Goal: Contribute content

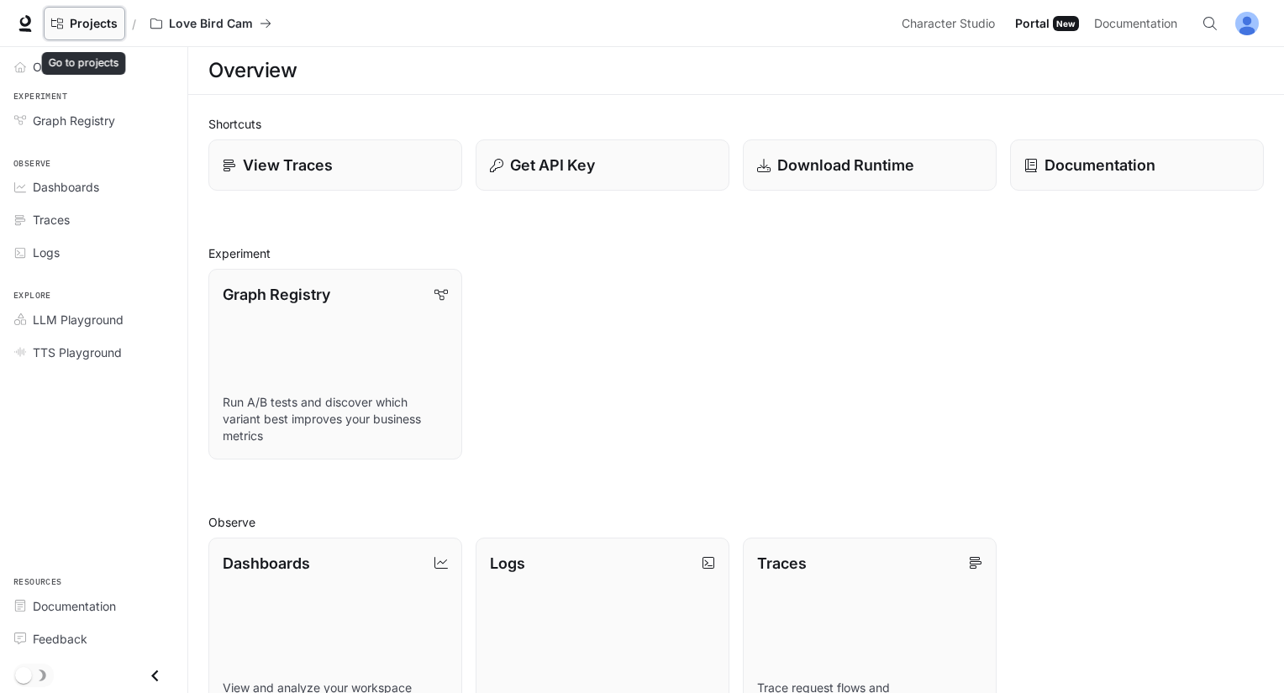
click at [108, 24] on span "Projects" at bounding box center [94, 24] width 48 height 14
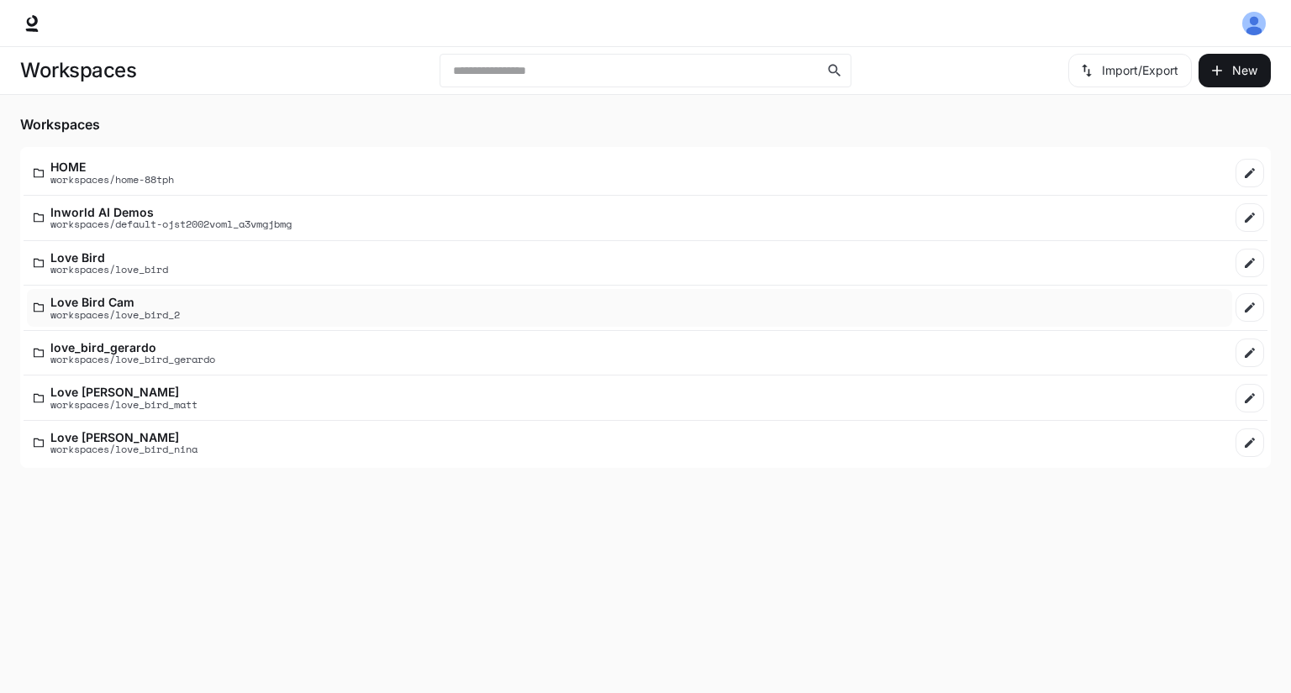
click at [170, 315] on p "workspaces/love_bird_2" at bounding box center [114, 314] width 129 height 11
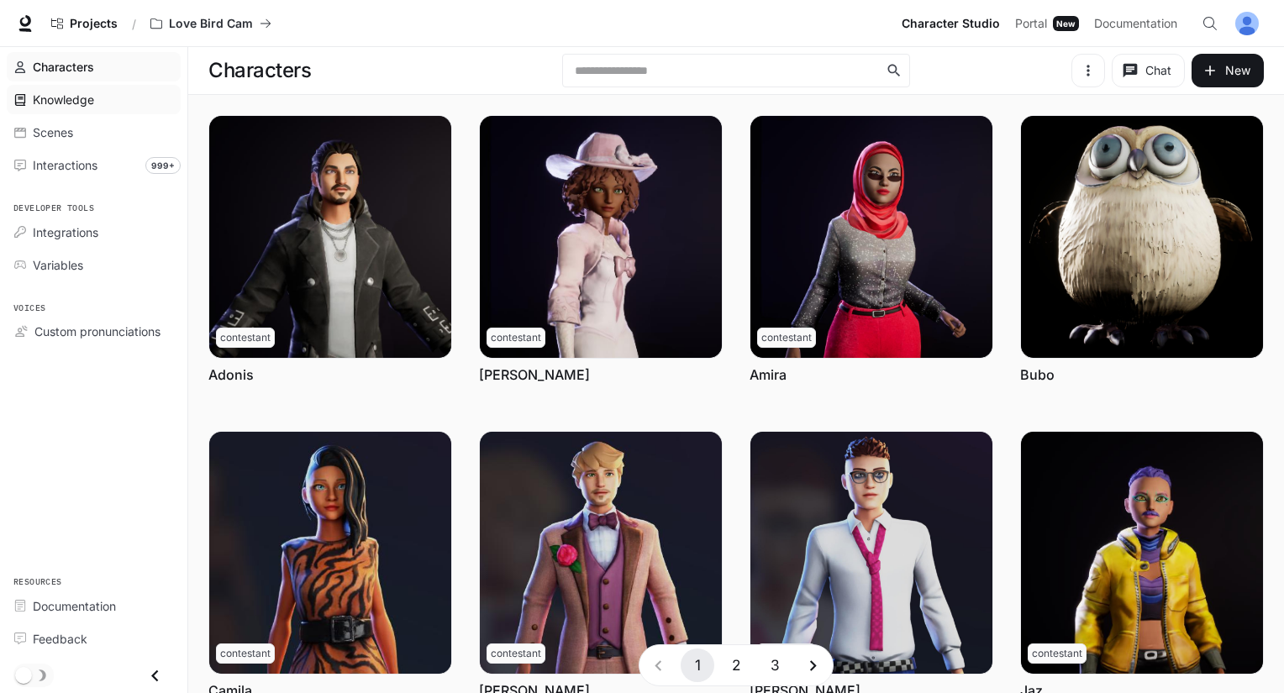
click at [97, 102] on div "Knowledge" at bounding box center [103, 100] width 140 height 18
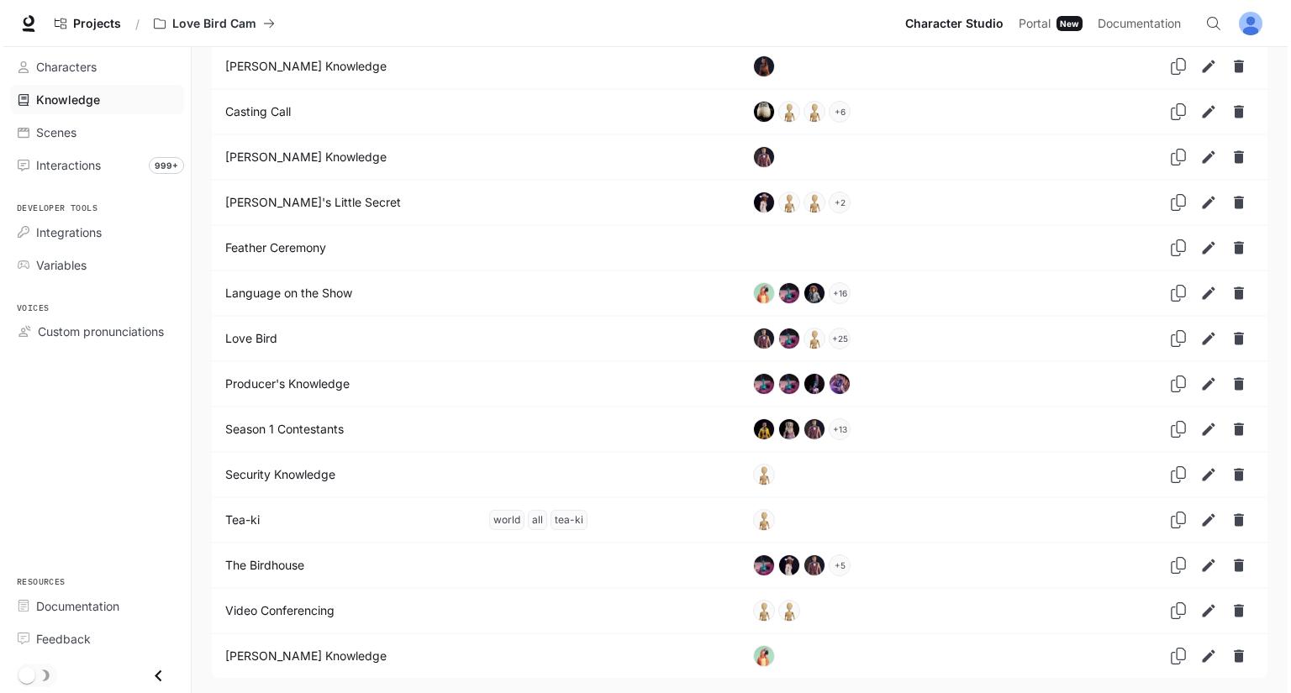
scroll to position [170, 0]
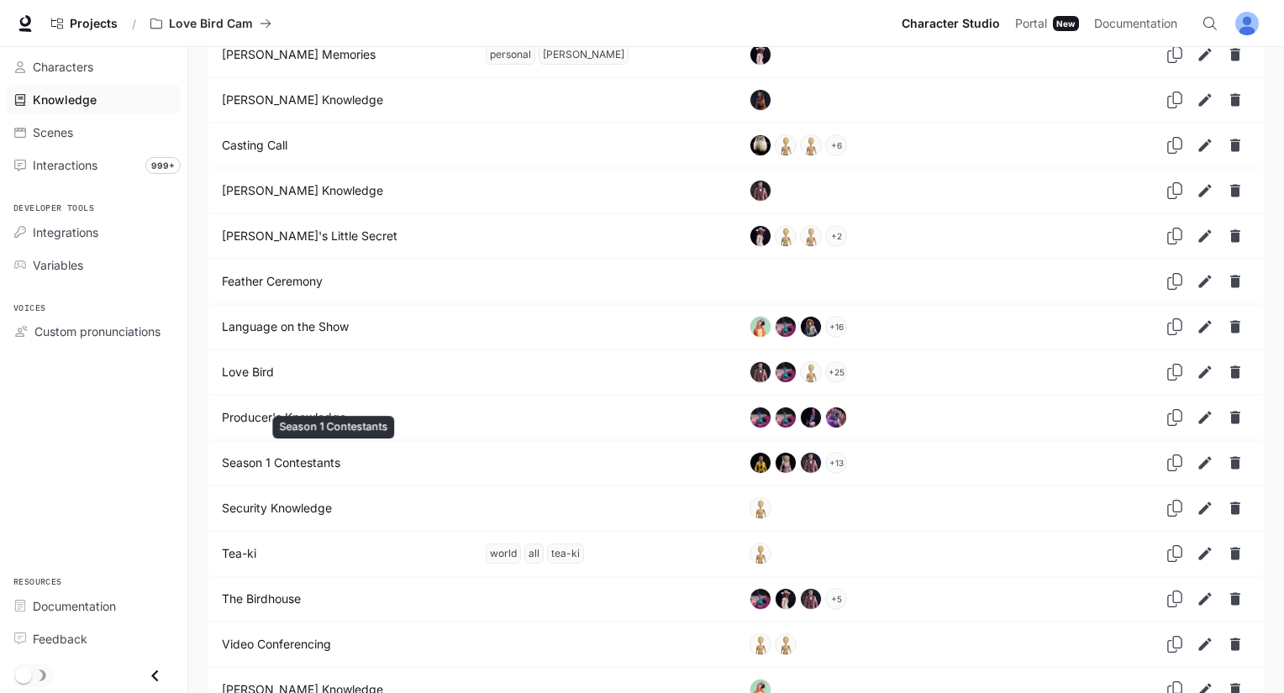
click at [368, 462] on p "Season 1 Contestants" at bounding box center [333, 463] width 223 height 17
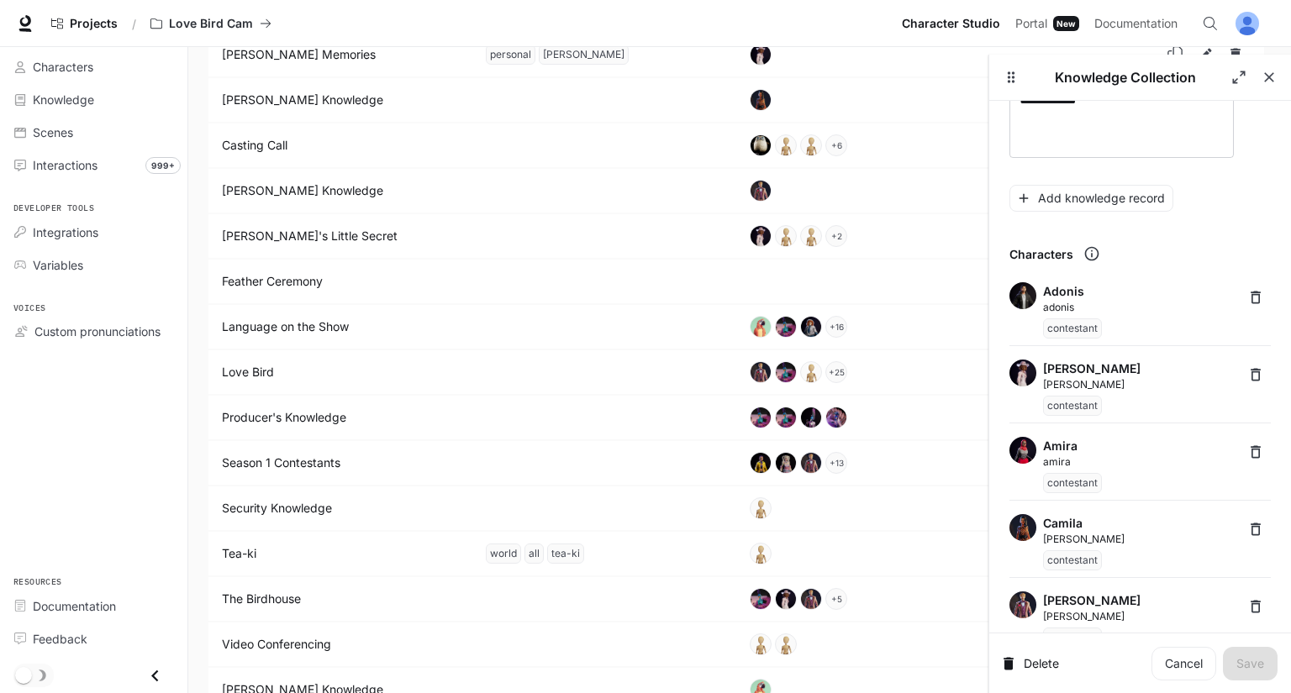
scroll to position [576, 0]
click at [1247, 300] on icon "Delete" at bounding box center [1255, 298] width 17 height 17
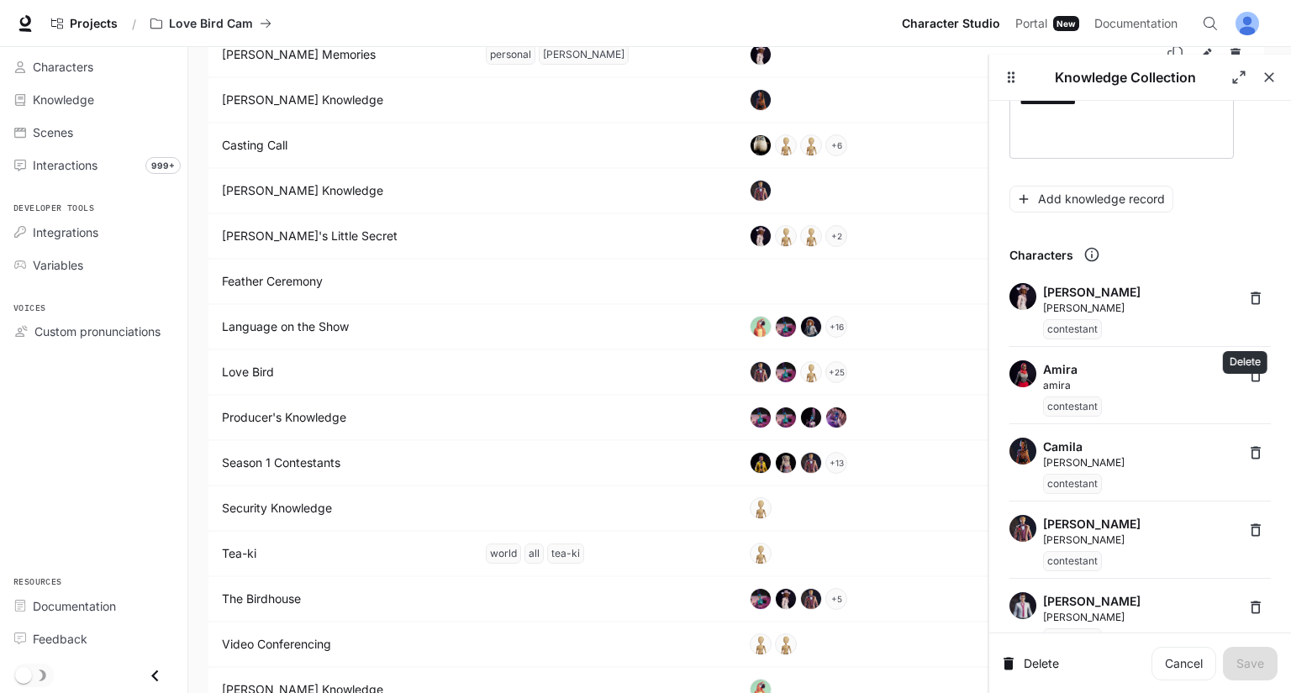
click at [1247, 300] on icon "Delete" at bounding box center [1255, 298] width 17 height 17
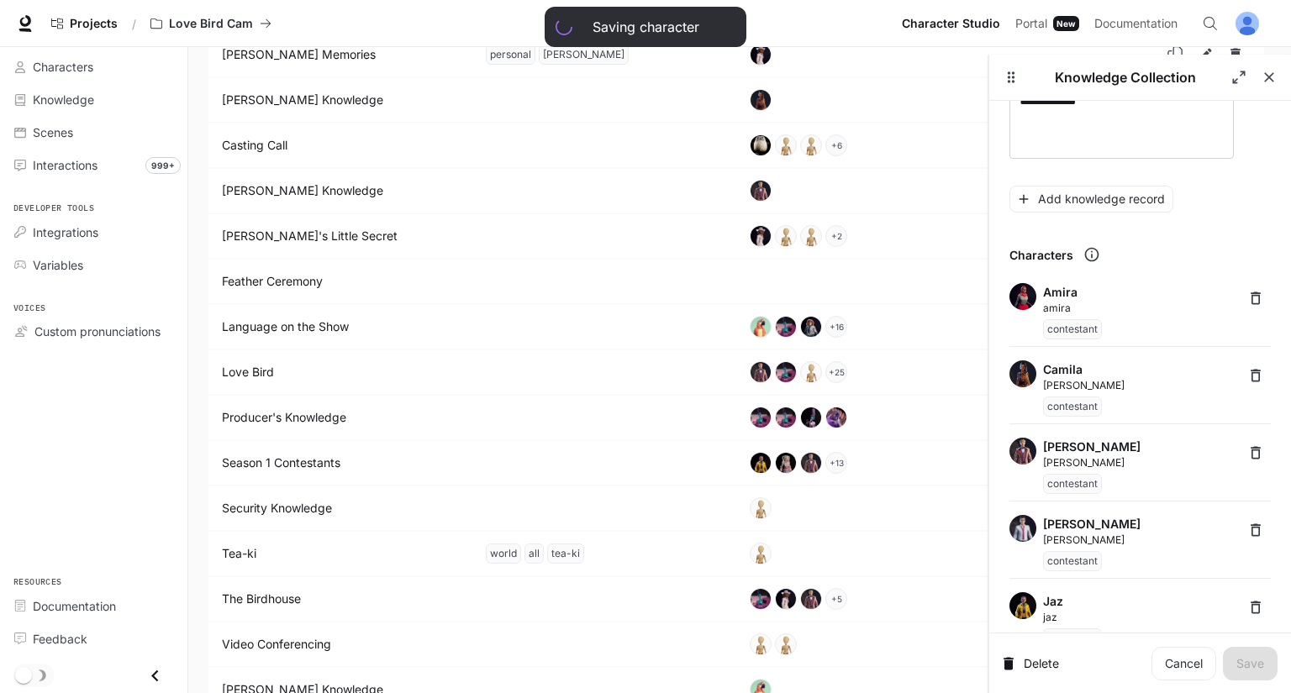
click at [1247, 300] on icon "Delete" at bounding box center [1255, 298] width 17 height 17
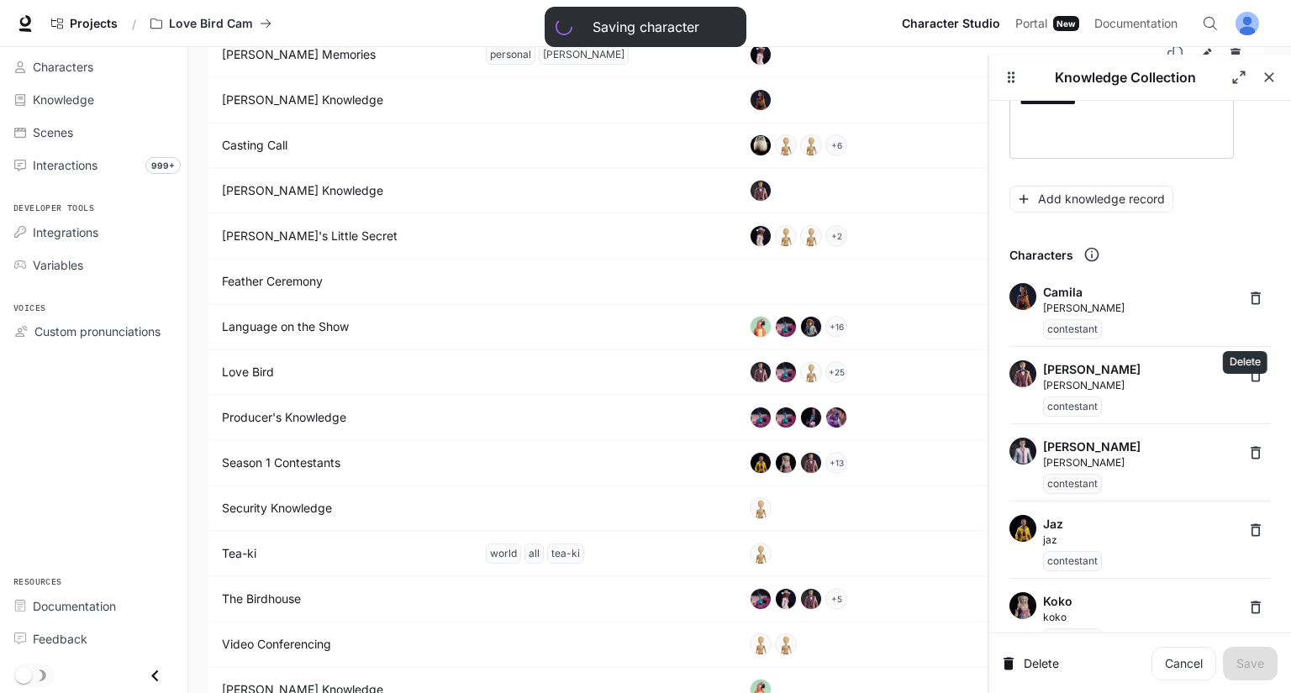
click at [1247, 300] on icon "Delete" at bounding box center [1255, 298] width 17 height 17
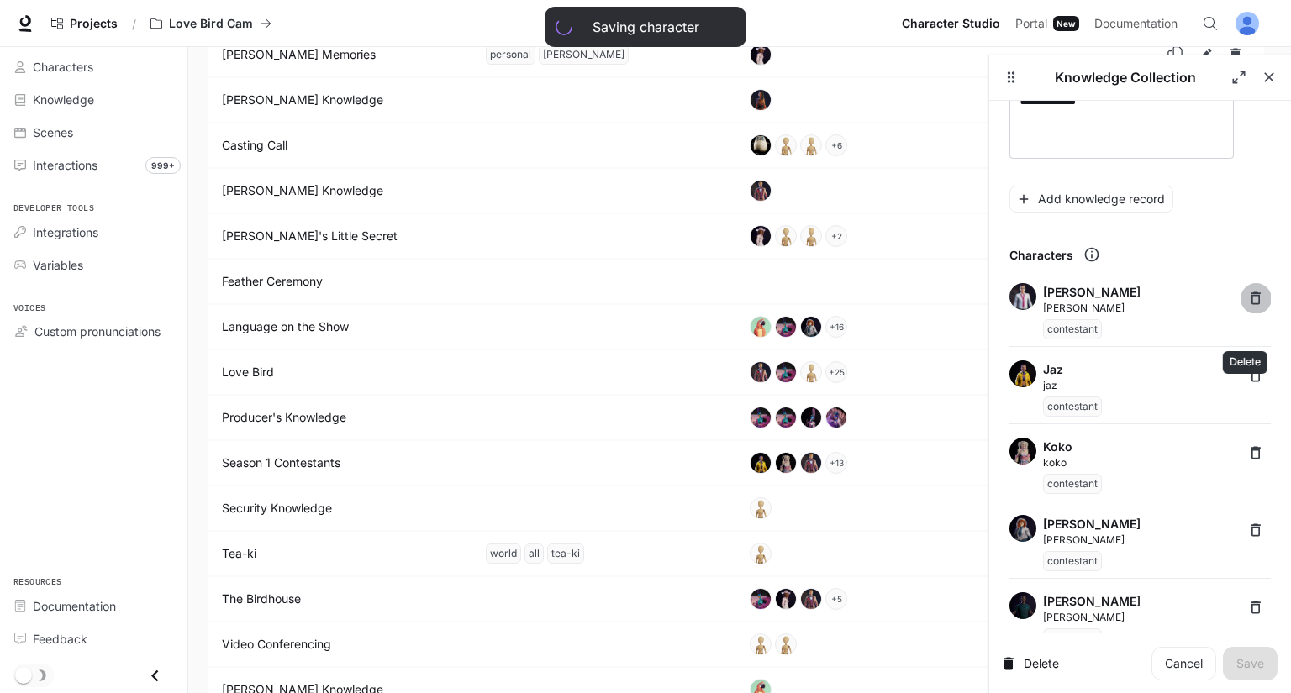
click at [1247, 300] on icon "Delete" at bounding box center [1255, 298] width 17 height 17
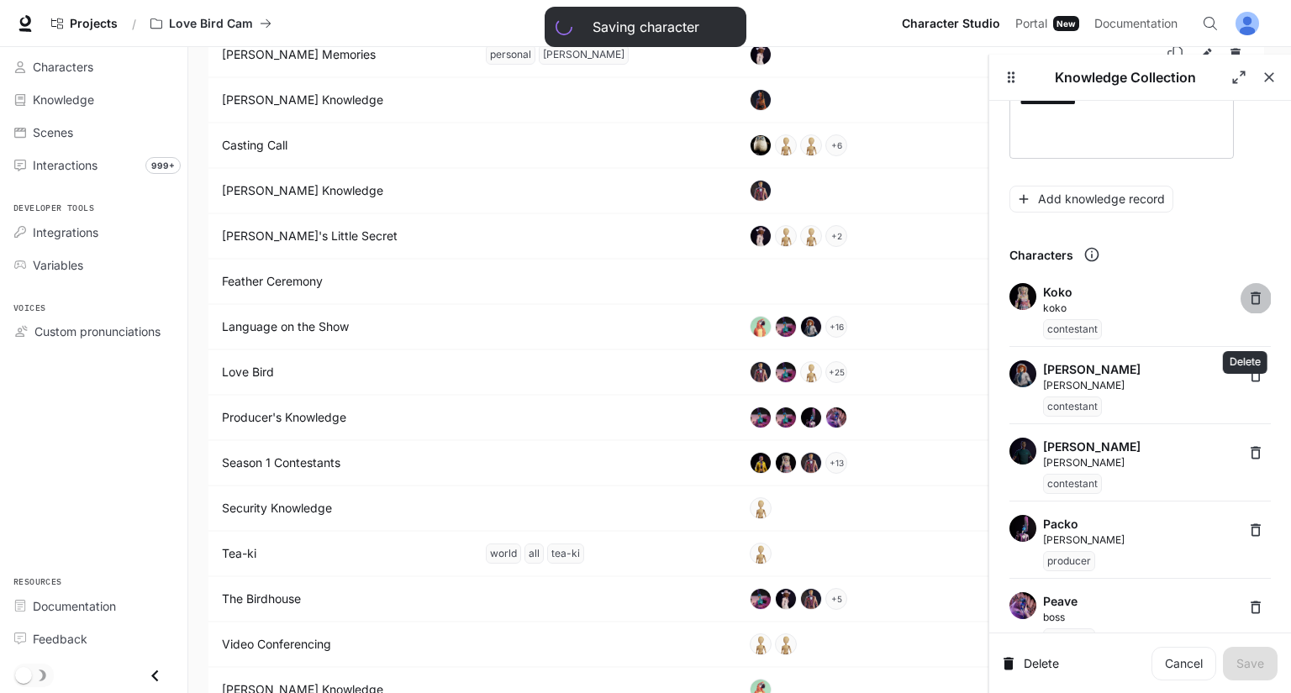
click at [1247, 300] on icon "Delete" at bounding box center [1255, 298] width 17 height 17
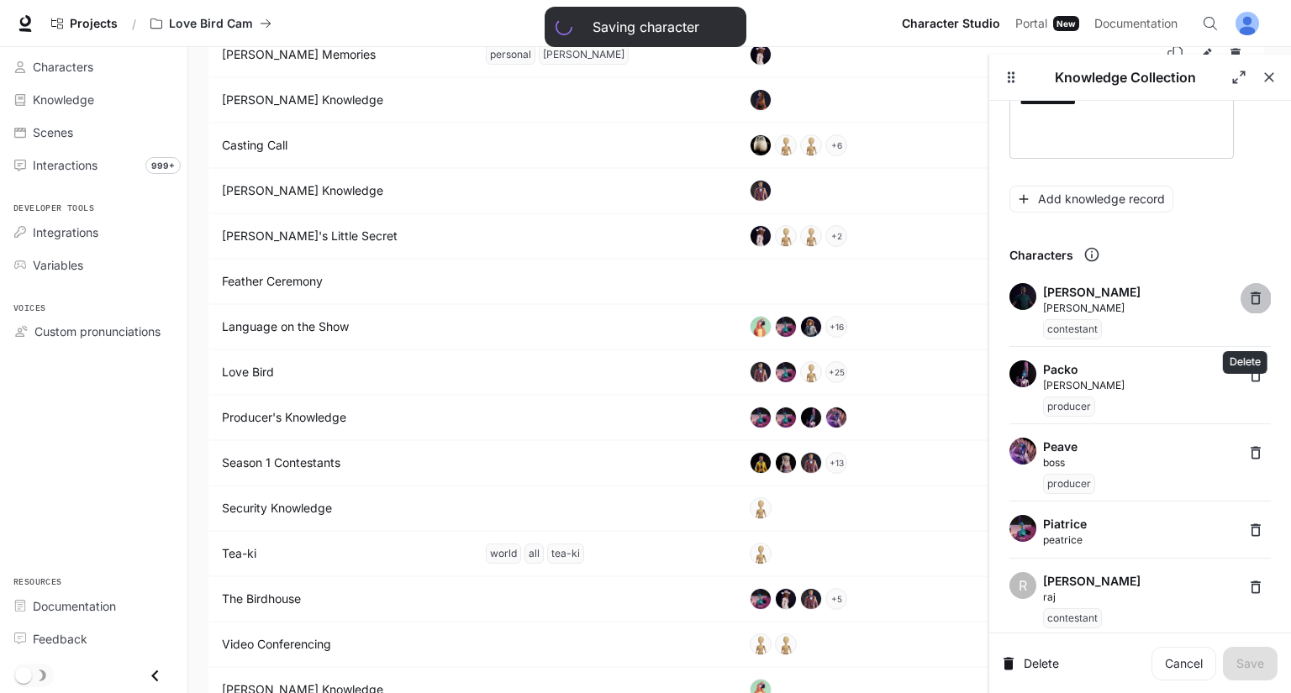
click at [1247, 300] on icon "Delete" at bounding box center [1255, 298] width 17 height 17
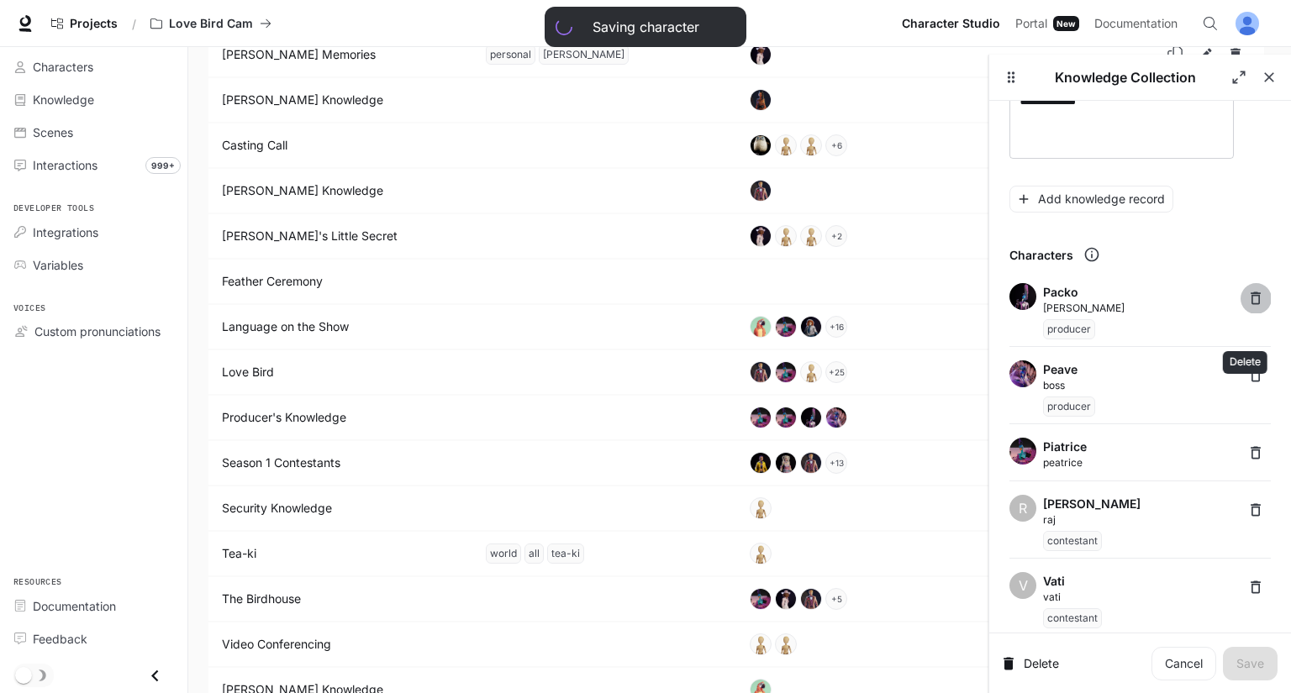
click at [1247, 300] on icon "Delete" at bounding box center [1255, 298] width 17 height 17
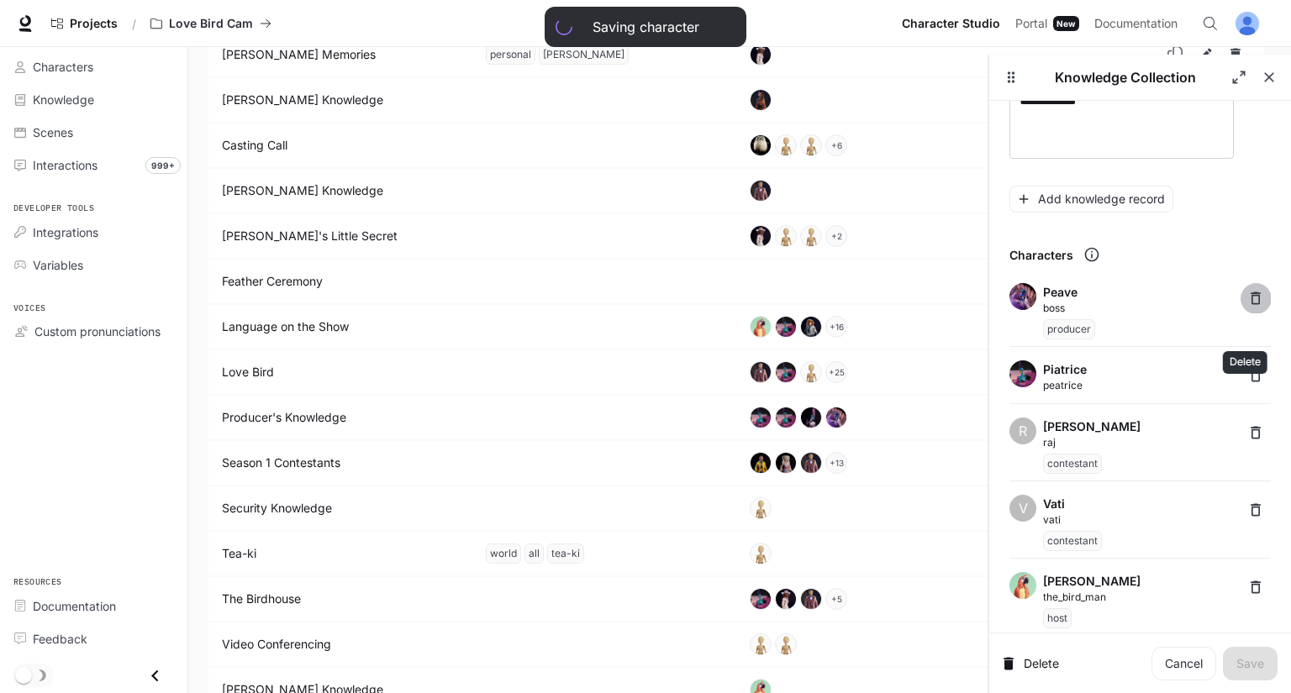
click at [1247, 300] on icon "Delete" at bounding box center [1255, 298] width 17 height 17
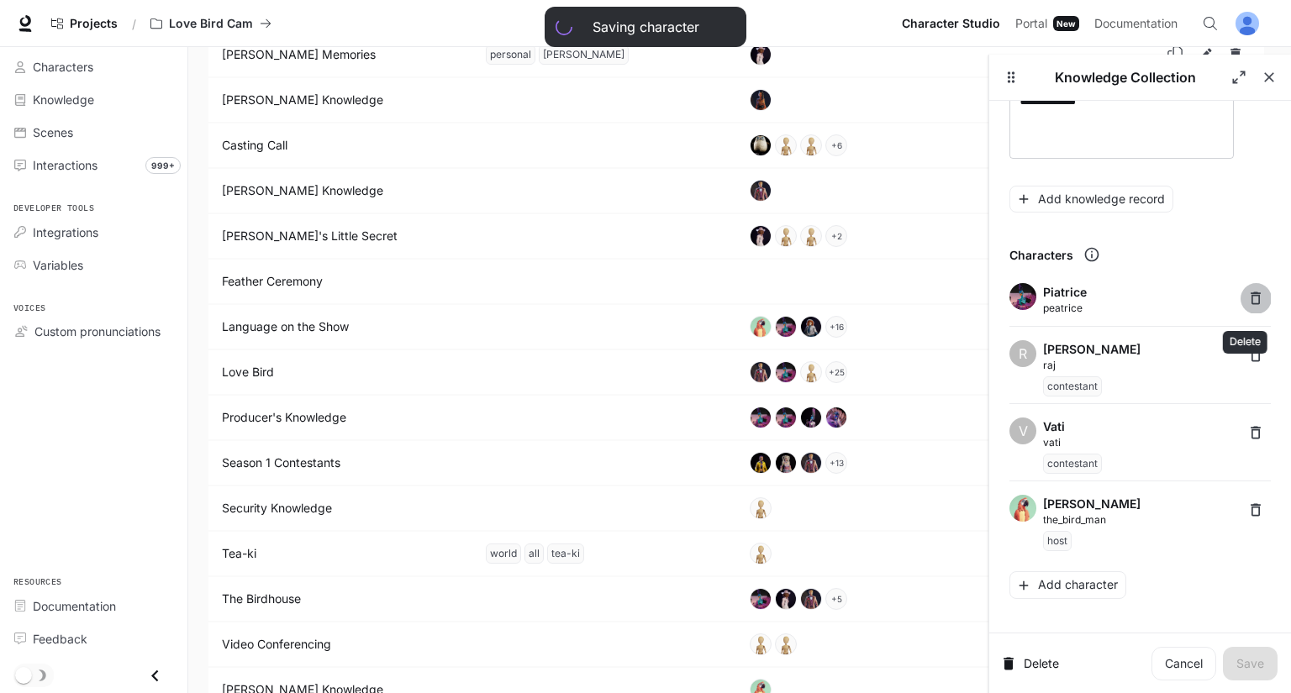
click at [1247, 300] on icon "Delete" at bounding box center [1255, 298] width 17 height 17
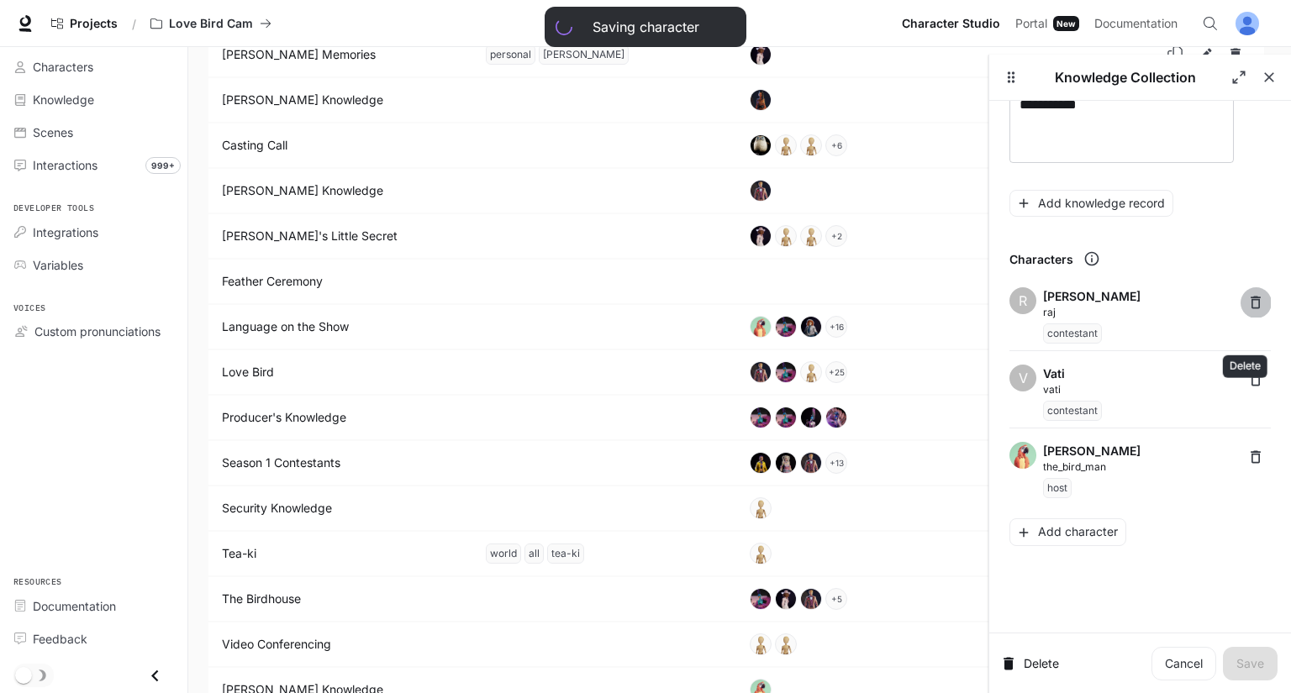
click at [1247, 300] on icon "Delete" at bounding box center [1255, 302] width 17 height 17
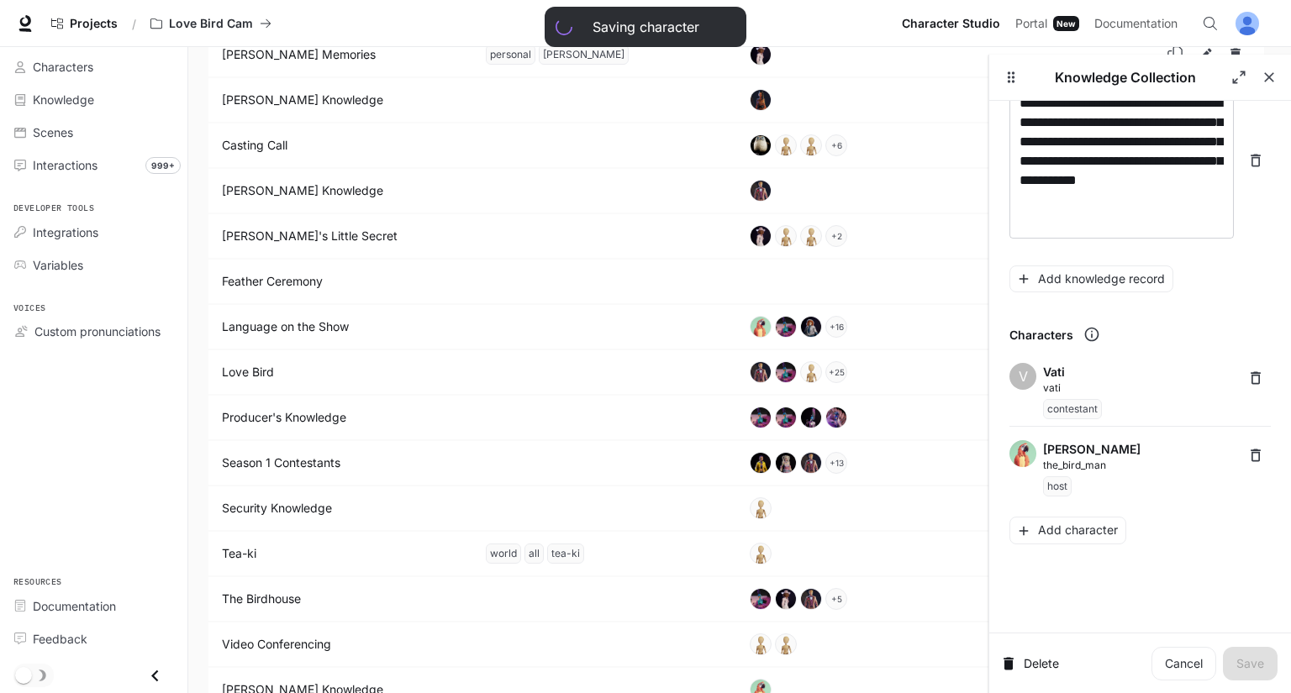
scroll to position [495, 0]
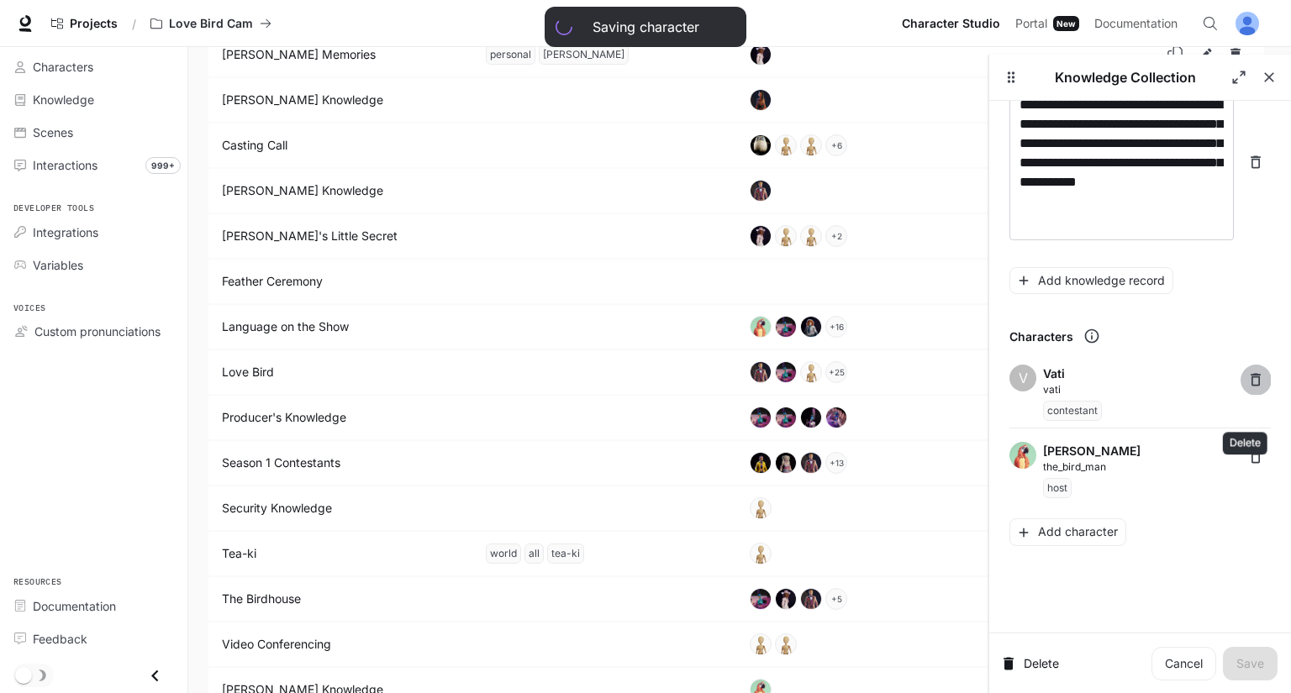
click at [1247, 378] on icon "Delete" at bounding box center [1255, 379] width 17 height 17
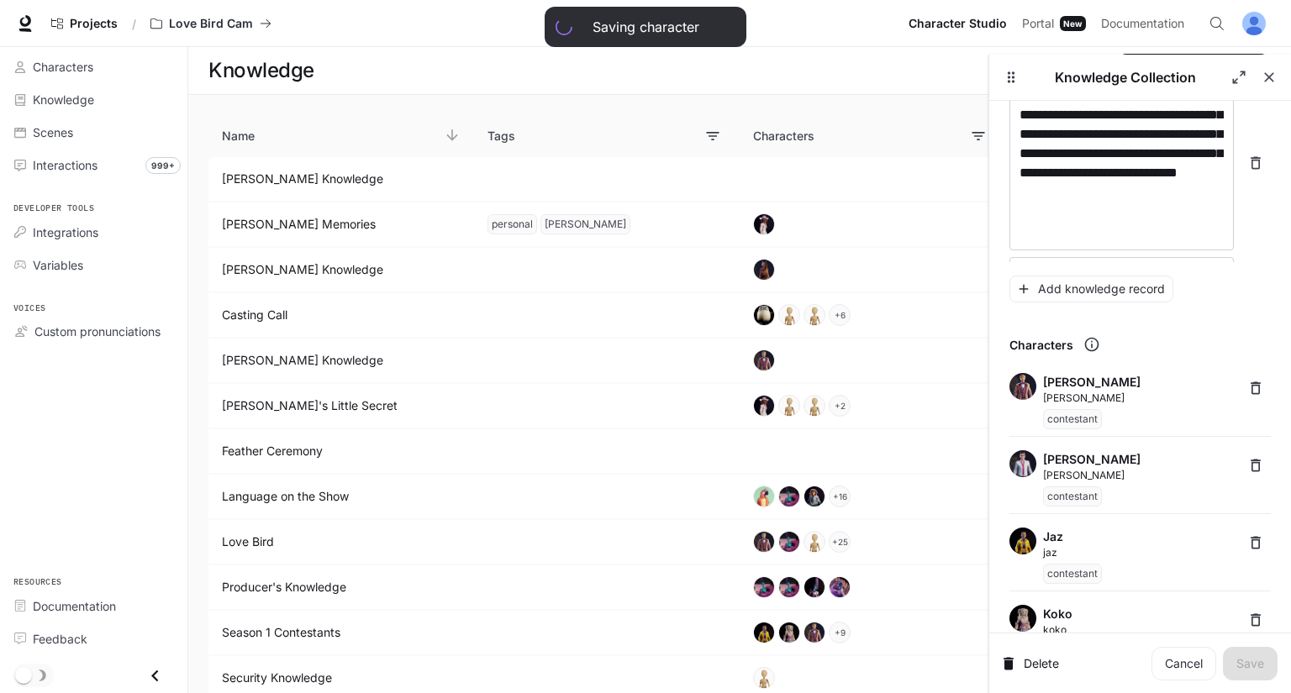
scroll to position [487, 0]
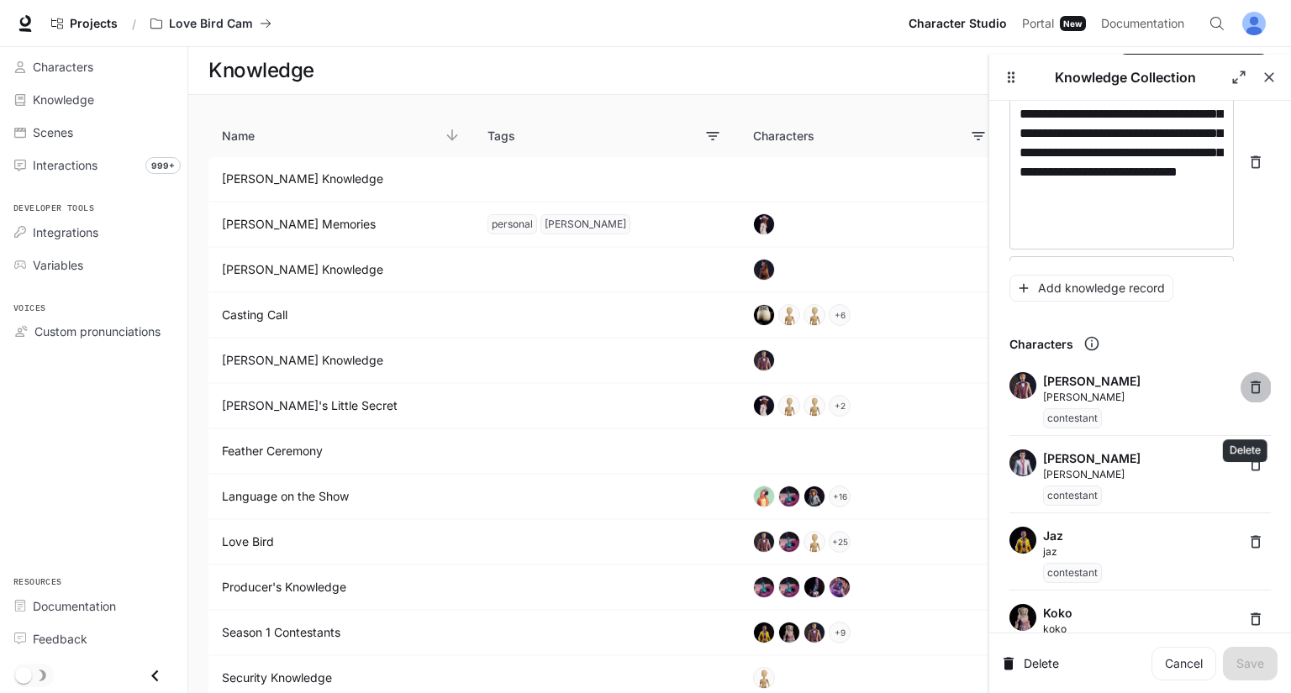
click at [1249, 390] on icon "Delete" at bounding box center [1255, 387] width 17 height 17
click at [1250, 392] on icon "Delete" at bounding box center [1255, 387] width 10 height 13
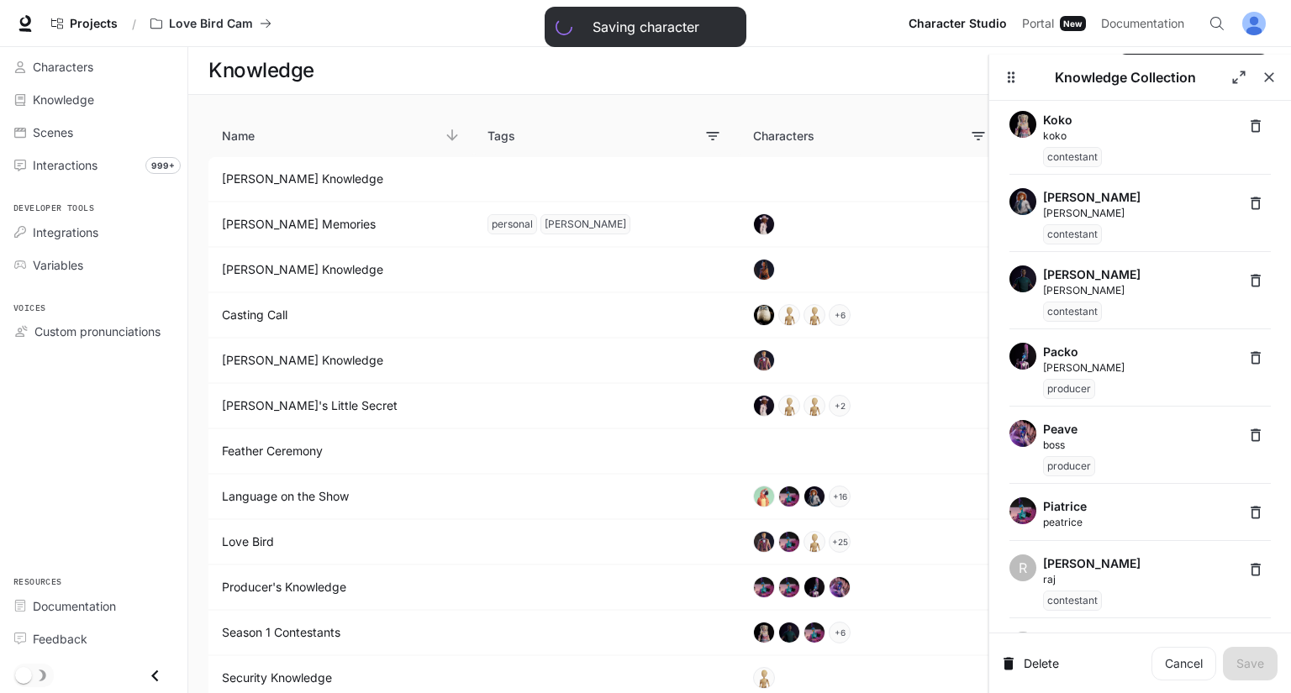
scroll to position [778, 0]
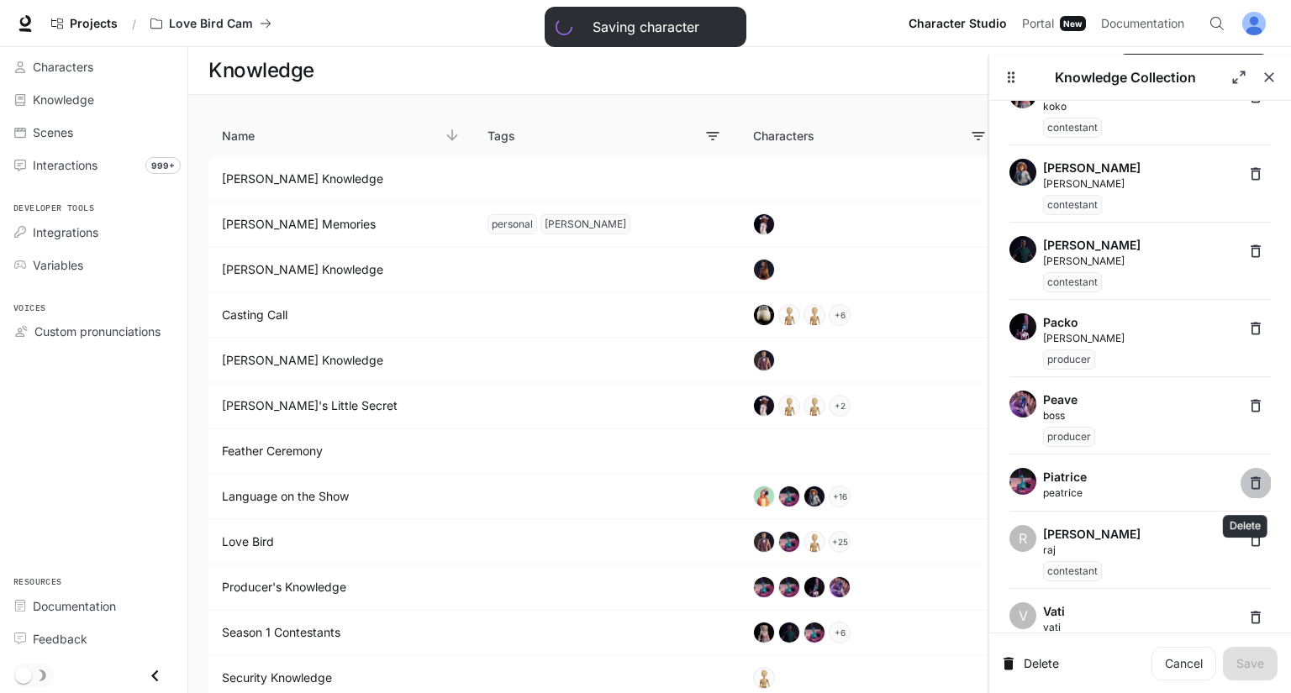
click at [1247, 489] on icon "Delete" at bounding box center [1255, 483] width 17 height 17
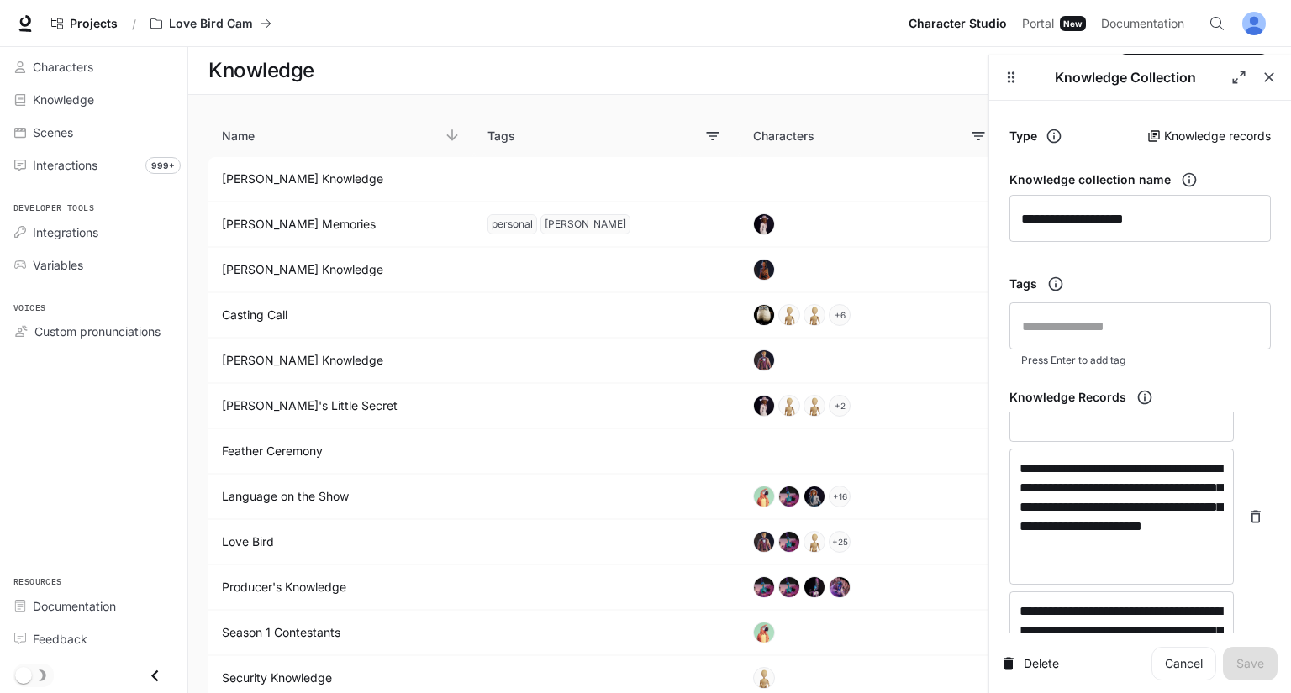
scroll to position [1467, 0]
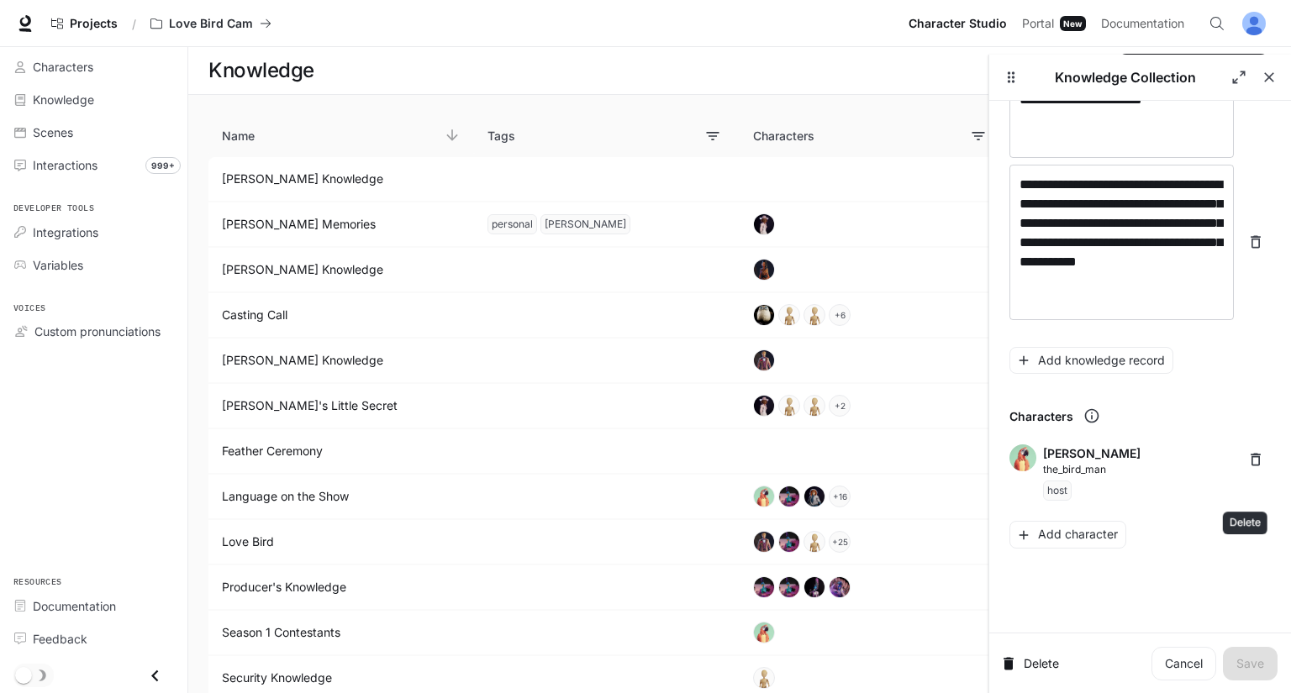
click at [1253, 463] on icon "Delete" at bounding box center [1255, 459] width 17 height 17
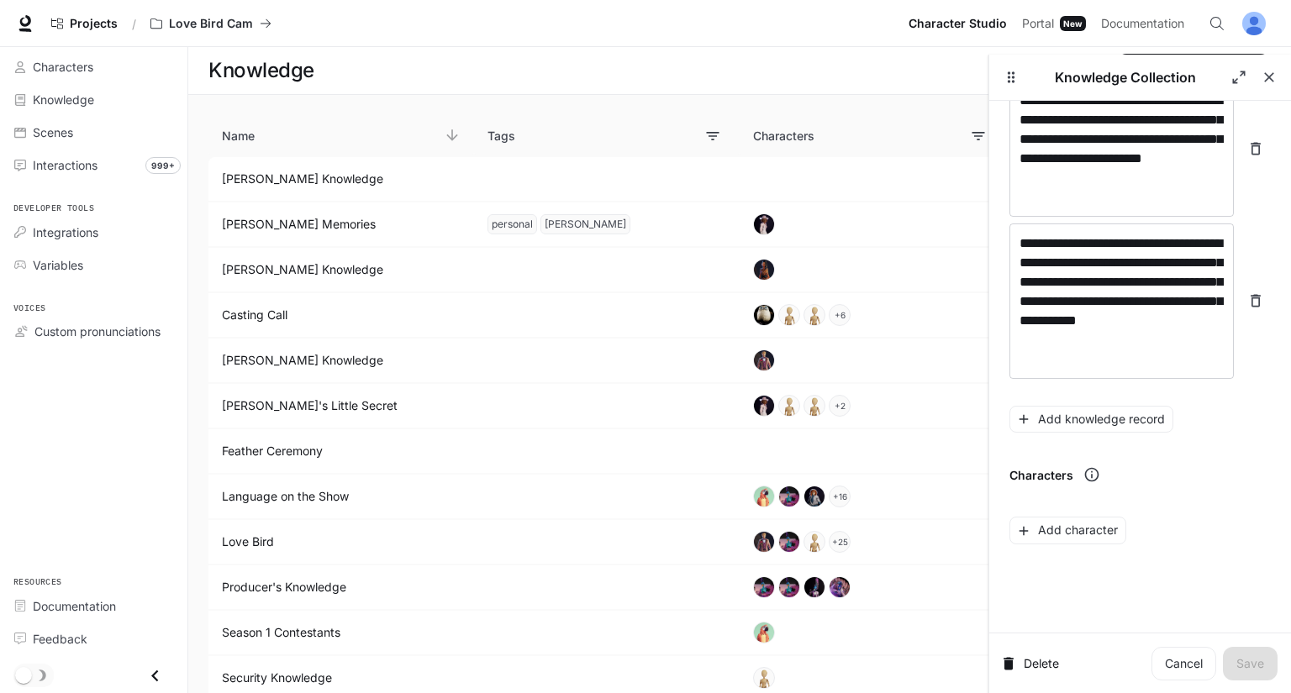
scroll to position [355, 0]
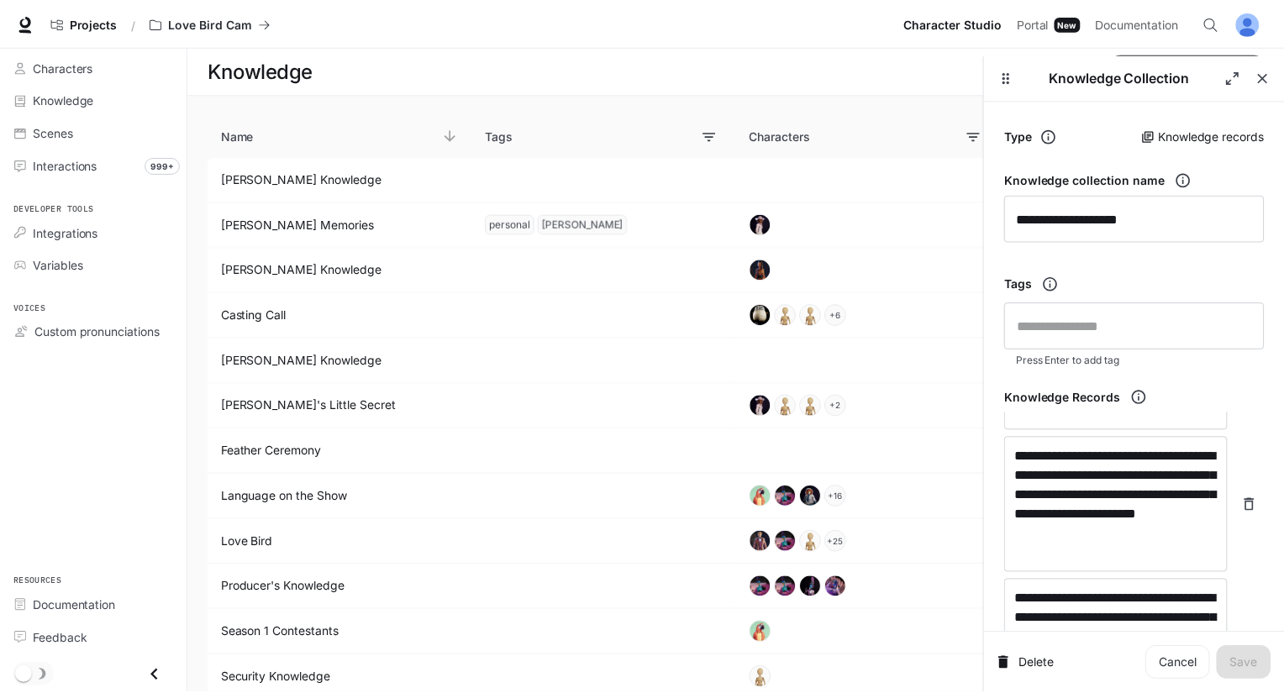
scroll to position [418, 0]
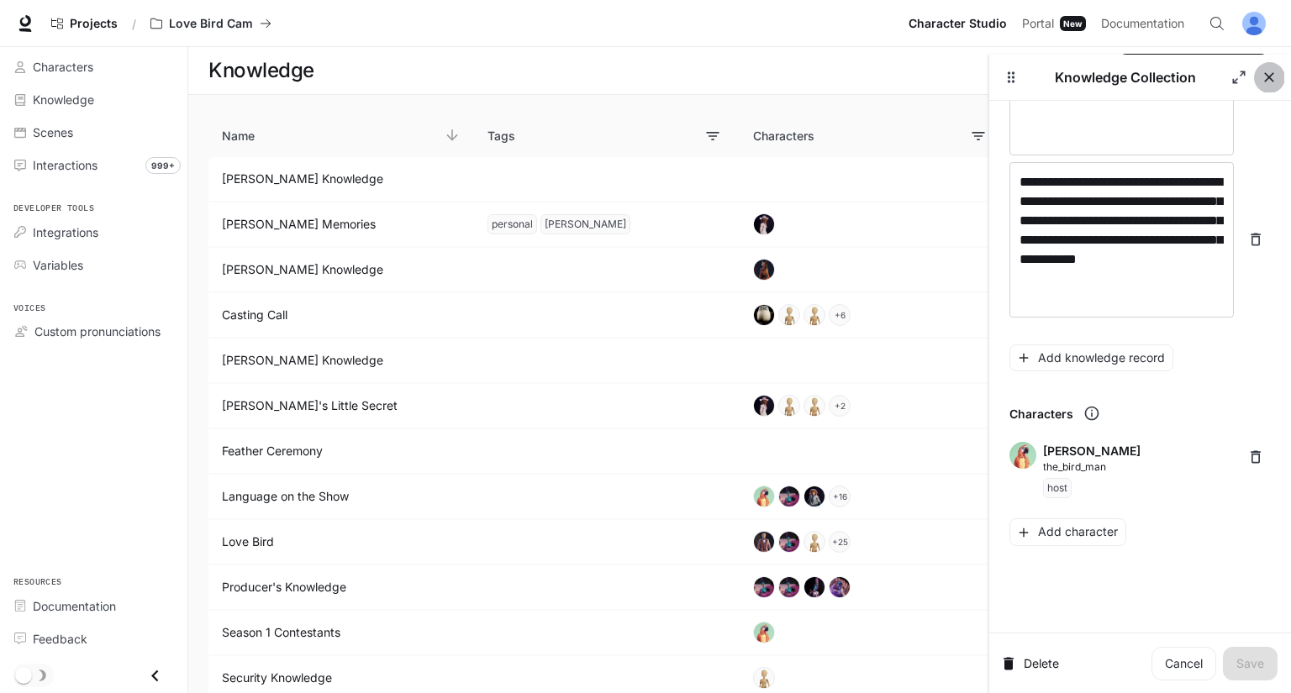
click at [1268, 77] on icon "button" at bounding box center [1269, 77] width 10 height 10
